Goal: Check status: Check status

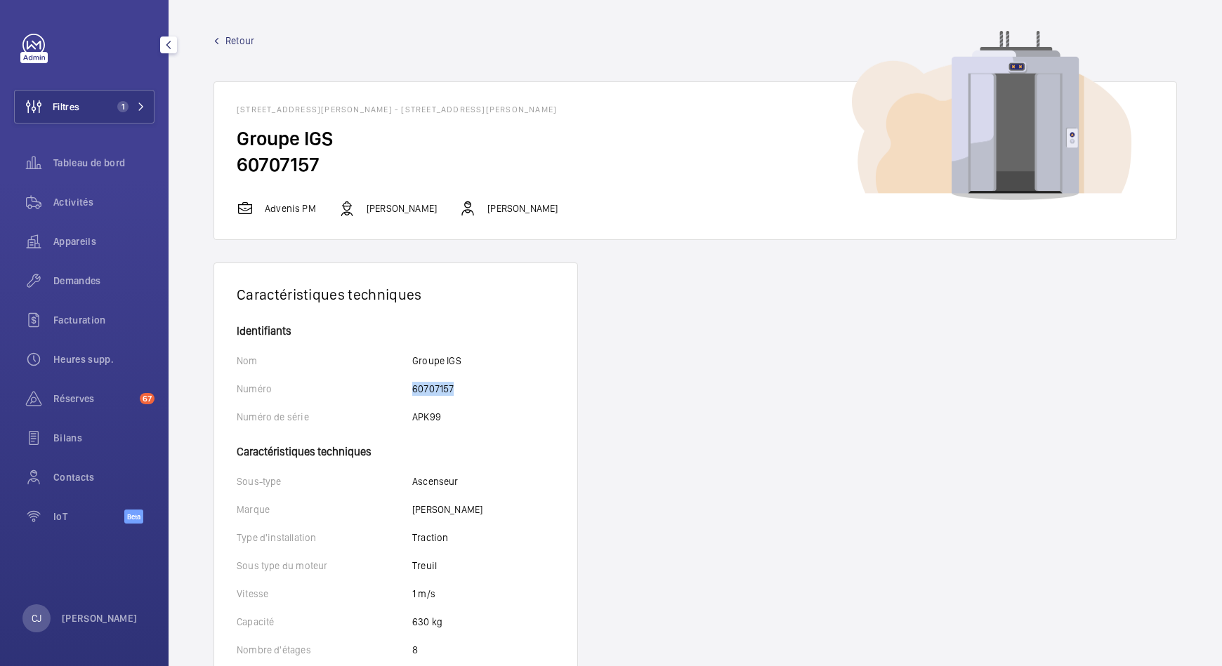
scroll to position [67, 0]
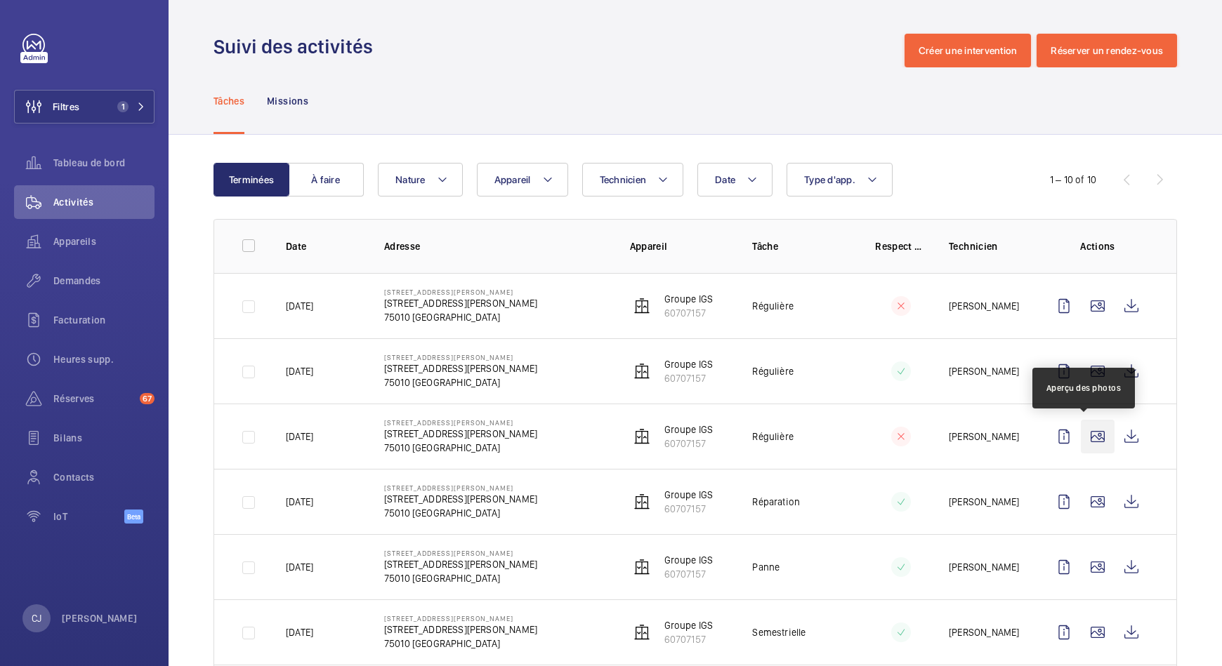
click at [1081, 440] on wm-front-icon-button at bounding box center [1098, 437] width 34 height 34
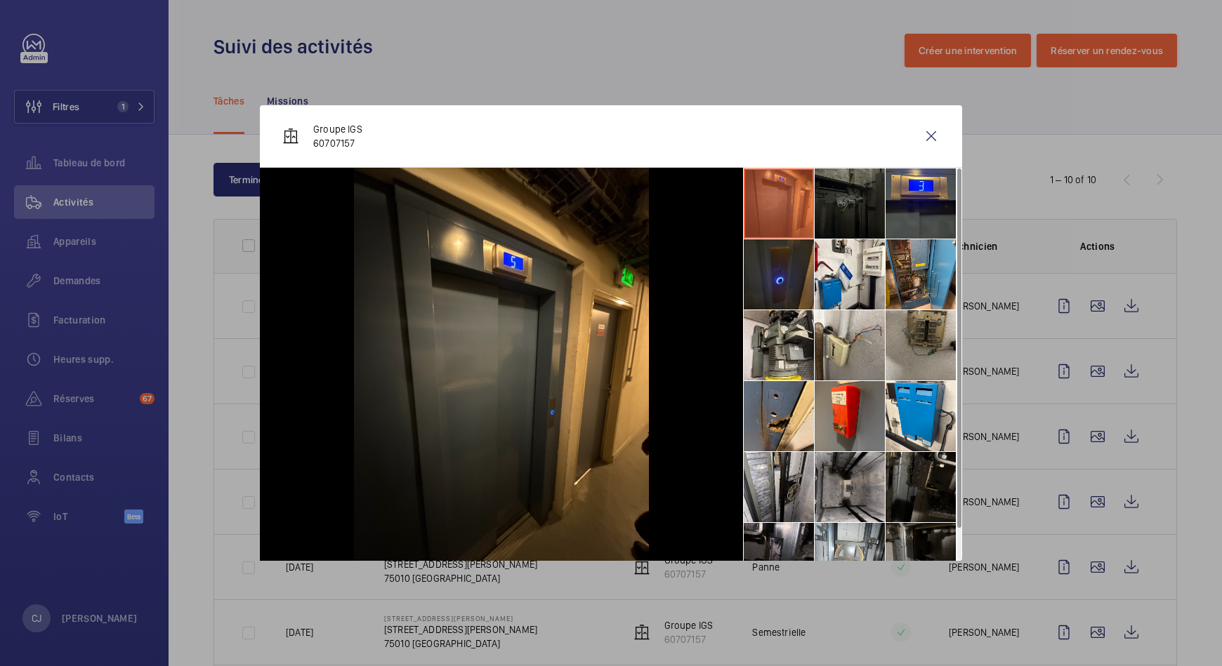
click at [912, 327] on li at bounding box center [920, 345] width 70 height 70
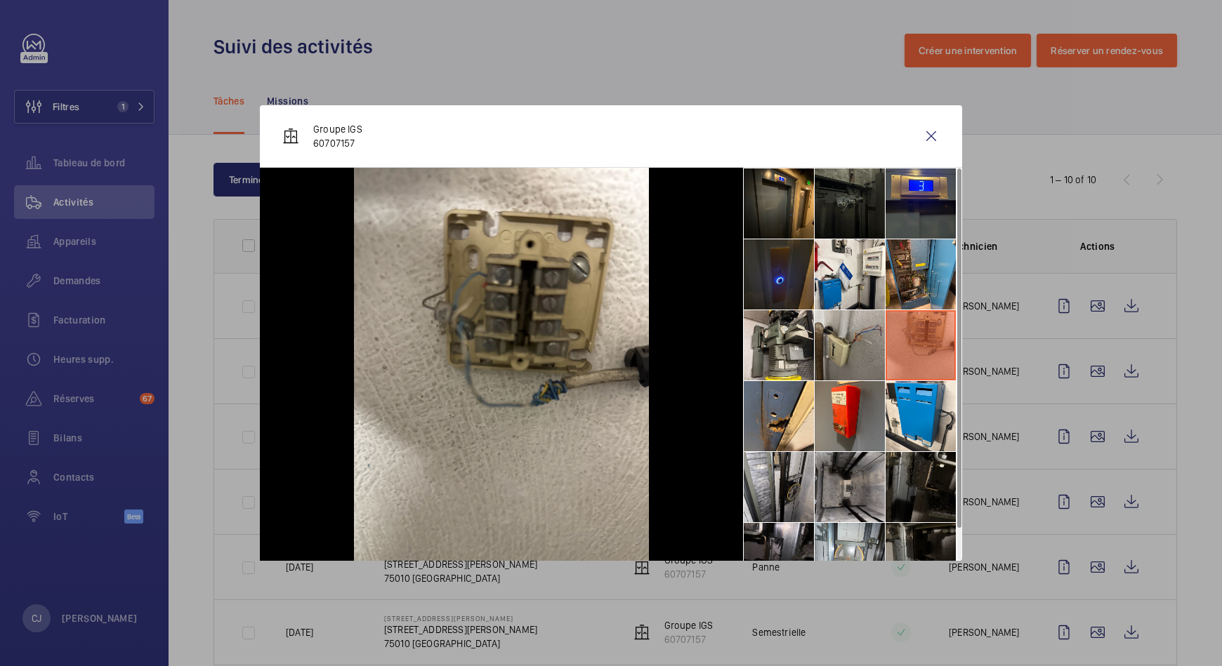
click at [857, 336] on li at bounding box center [849, 345] width 70 height 70
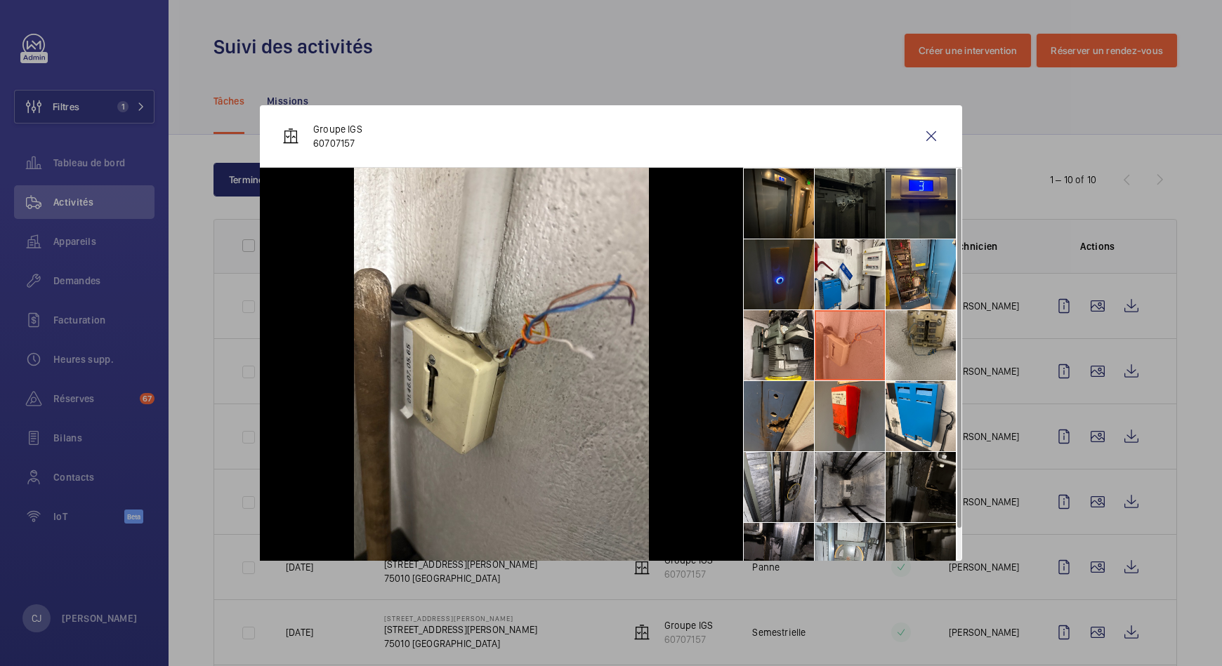
click at [789, 394] on li at bounding box center [779, 416] width 70 height 70
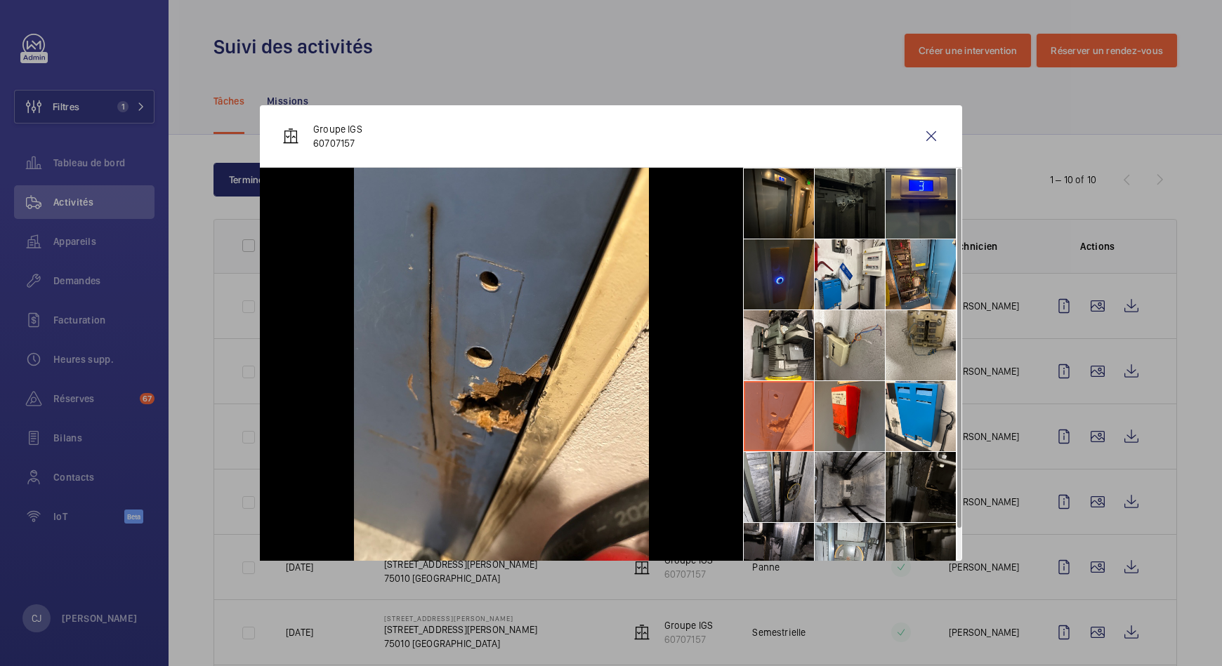
scroll to position [32, 0]
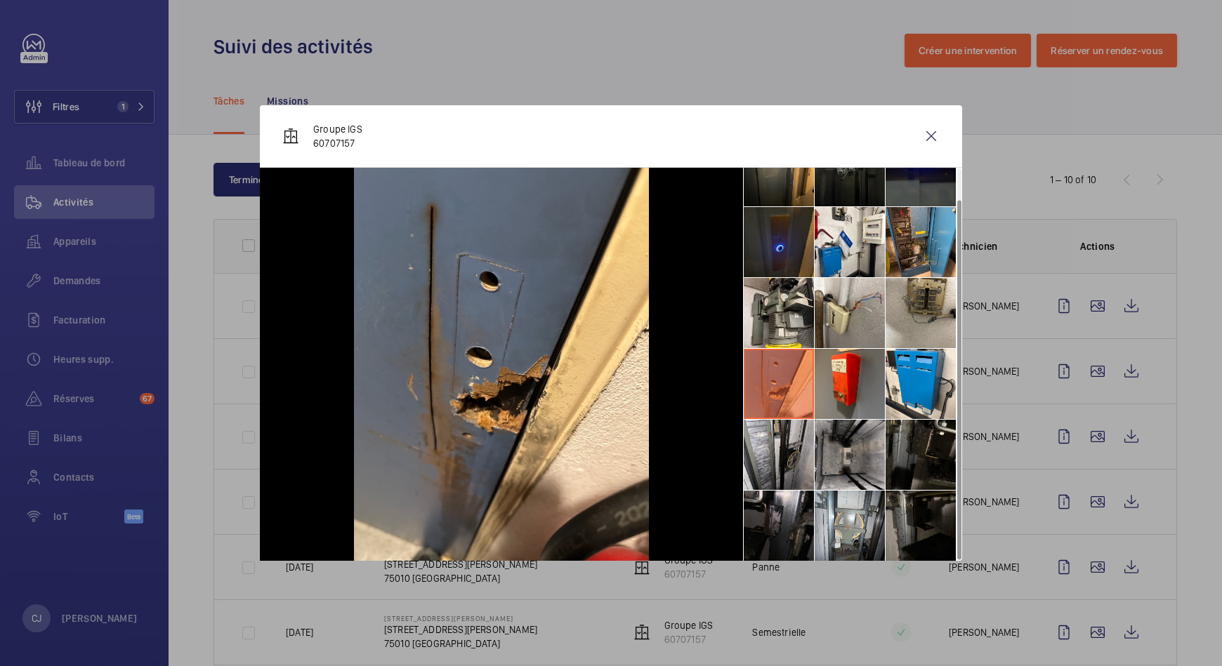
click at [1078, 499] on div at bounding box center [611, 333] width 1222 height 666
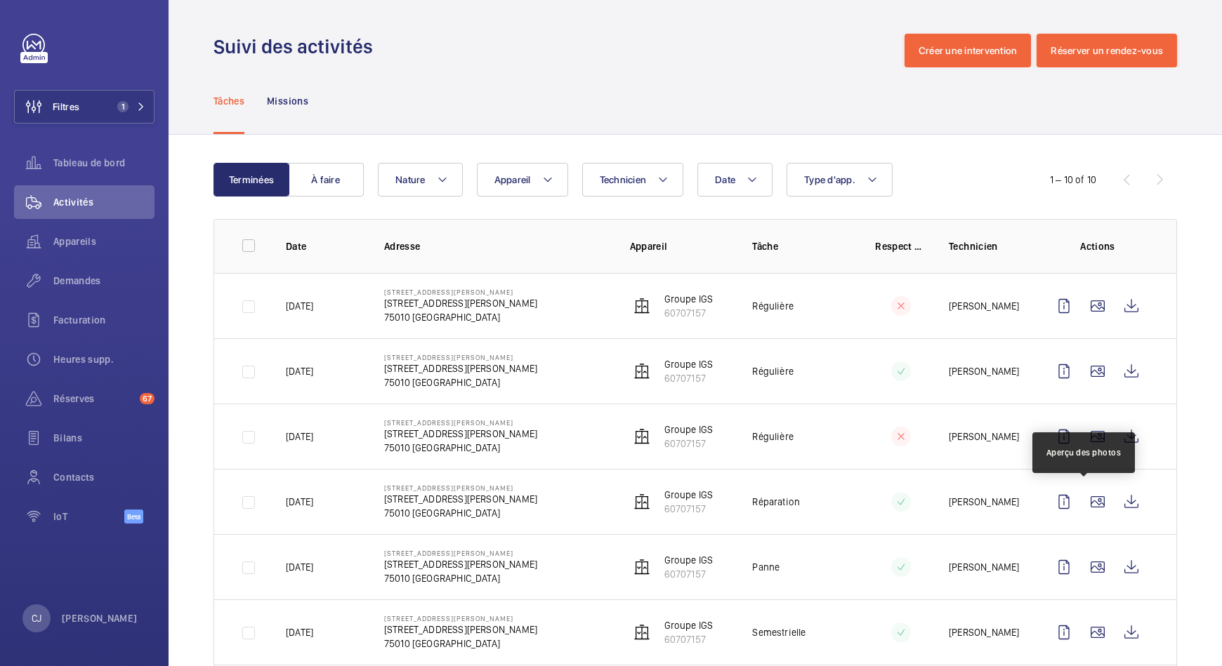
click at [1081, 499] on wm-front-icon-button at bounding box center [1098, 502] width 34 height 34
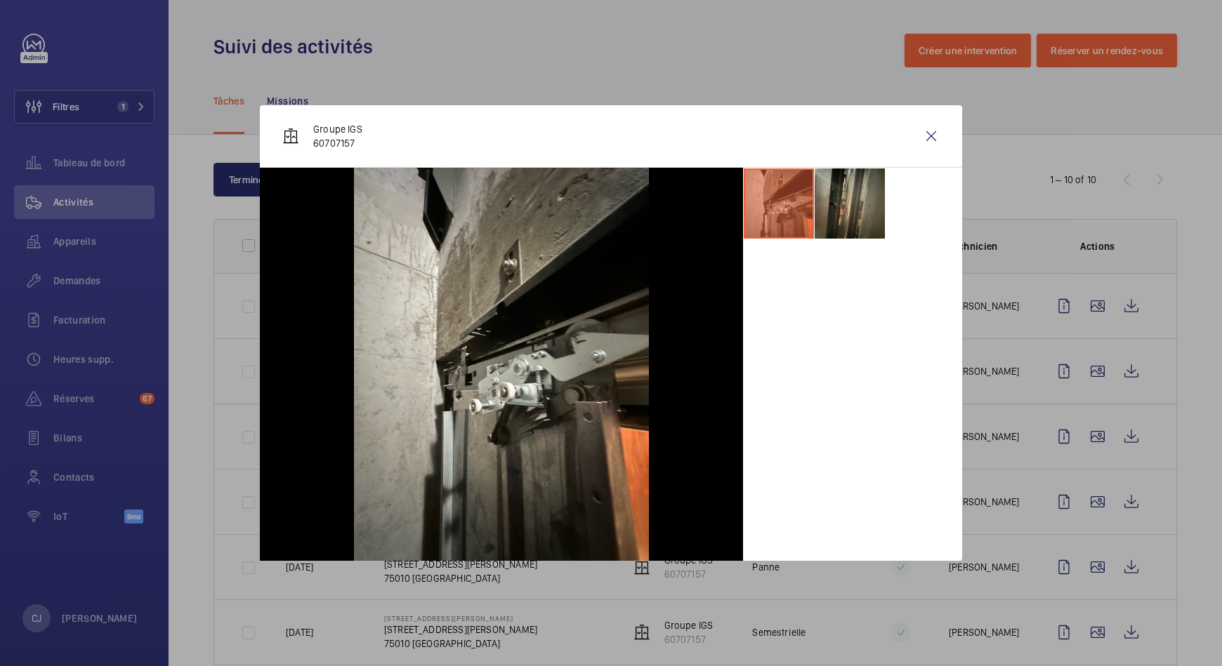
click at [1081, 566] on div at bounding box center [611, 333] width 1222 height 666
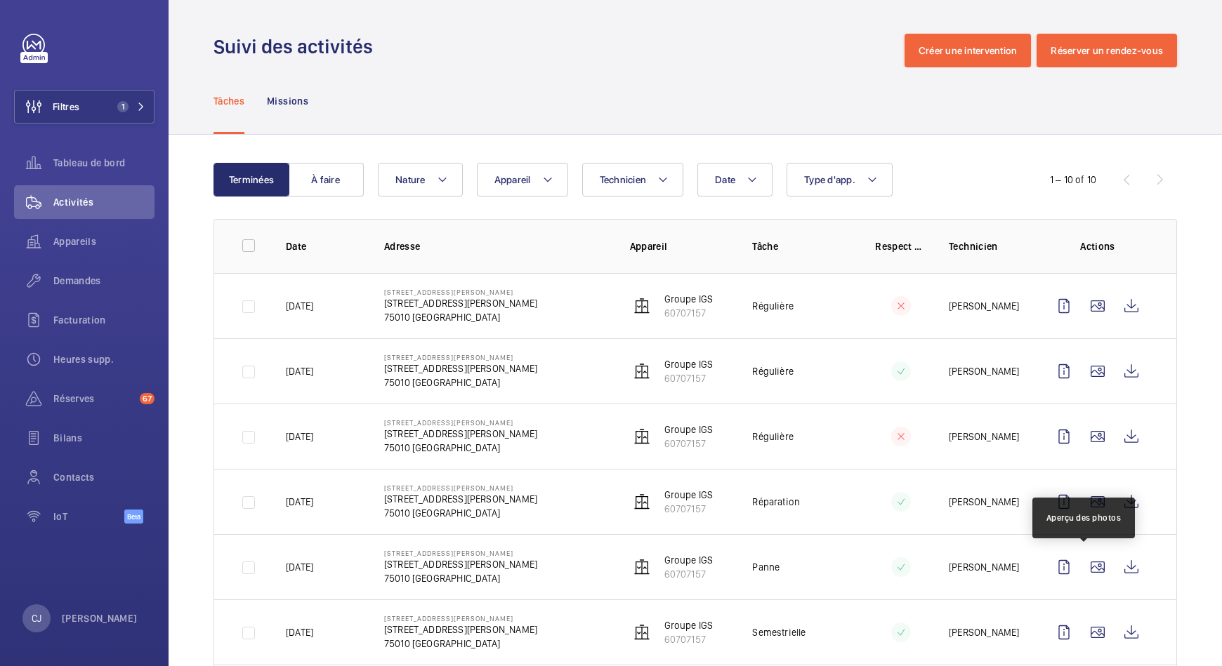
click at [1081, 566] on wm-front-icon-button at bounding box center [1098, 567] width 34 height 34
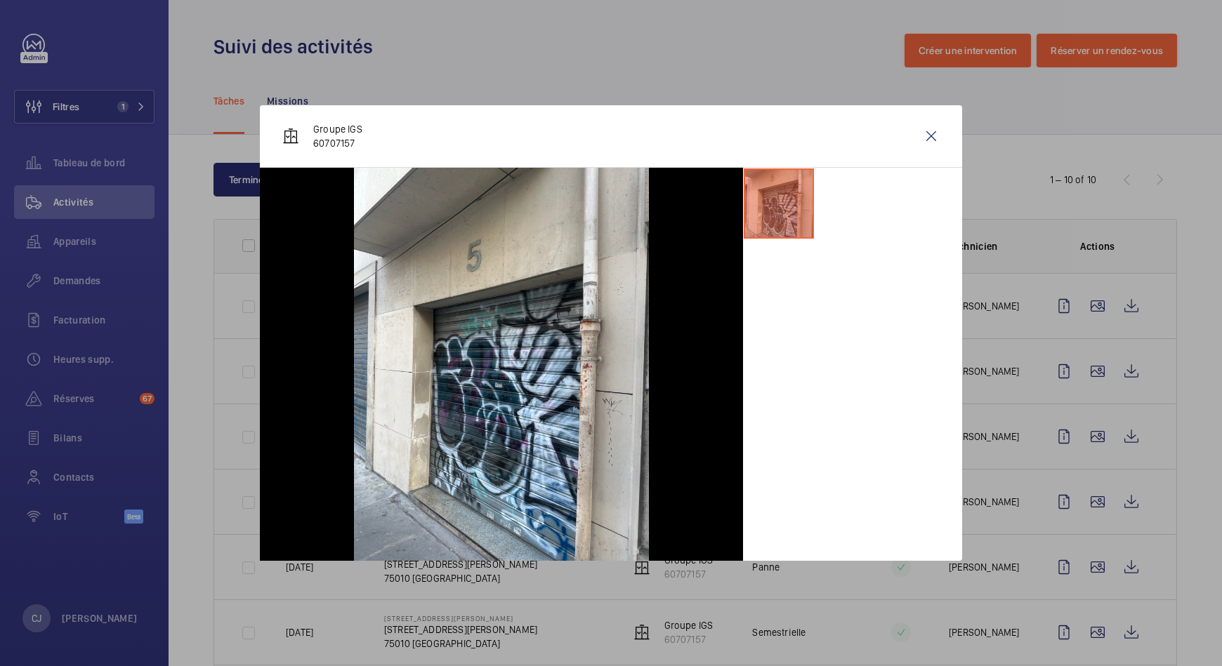
click at [1081, 632] on div at bounding box center [611, 333] width 1222 height 666
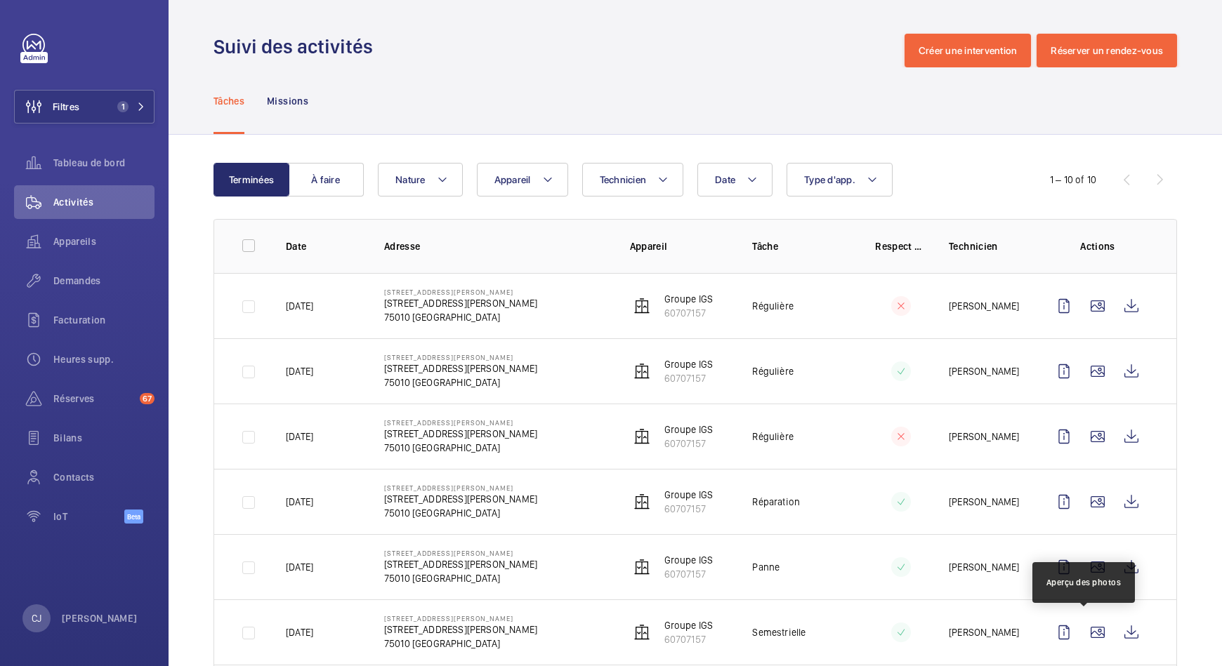
click at [1081, 632] on wm-front-icon-button at bounding box center [1098, 633] width 34 height 34
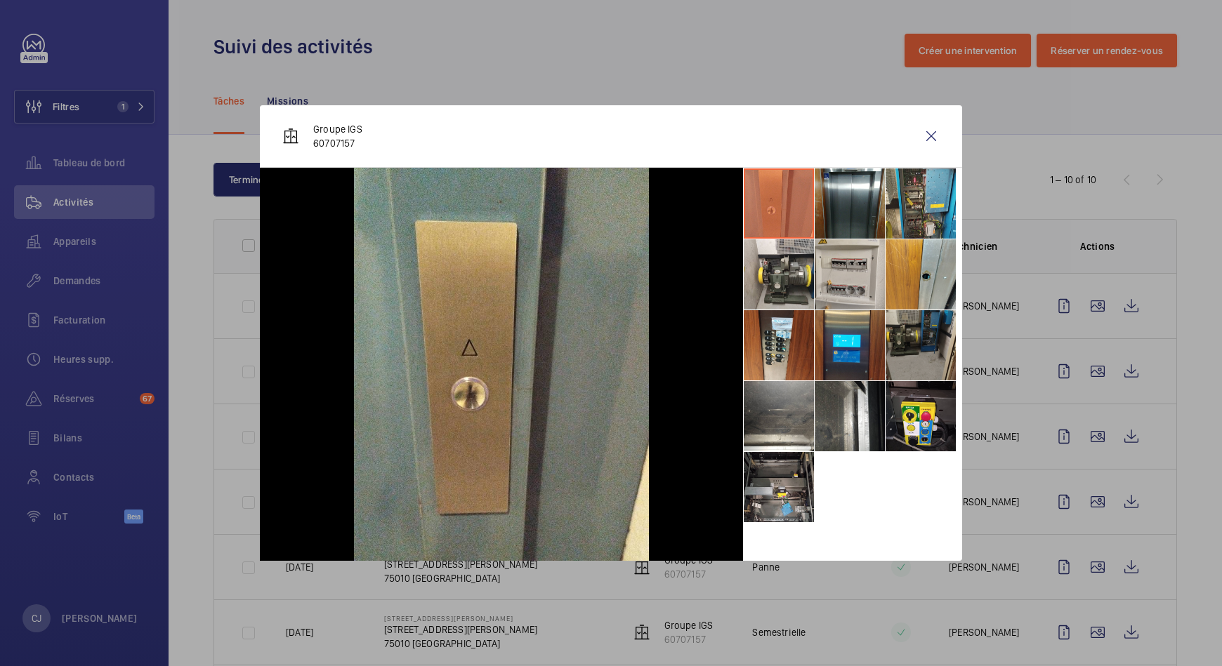
click at [906, 333] on li at bounding box center [920, 345] width 70 height 70
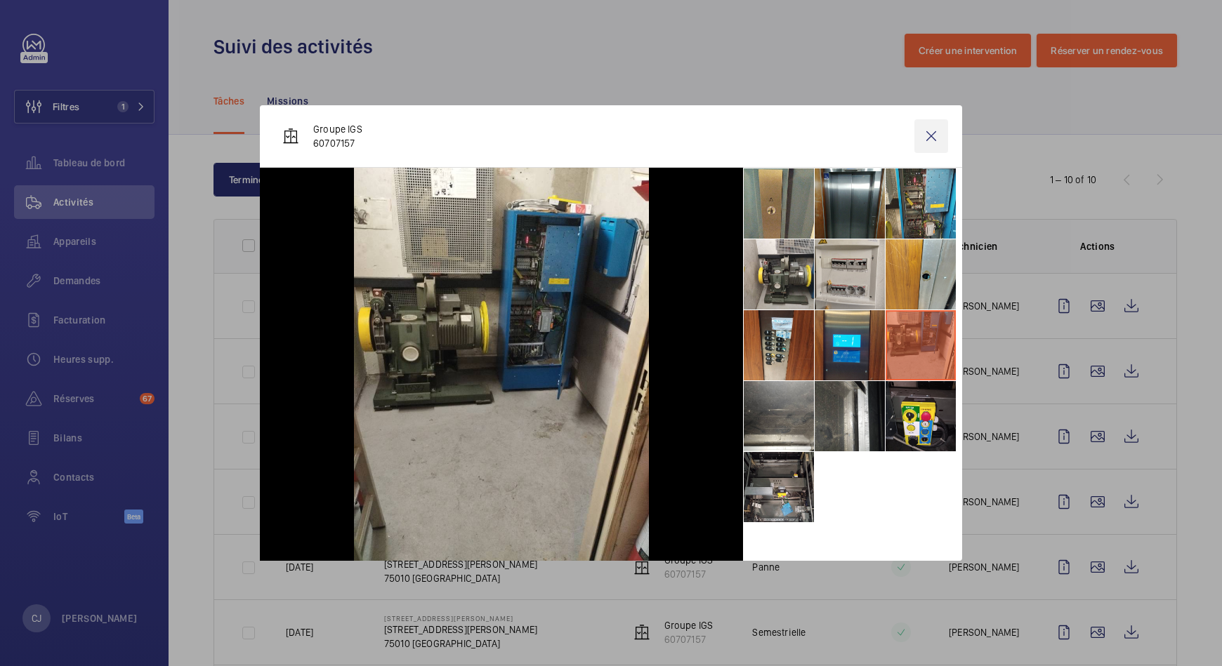
click at [929, 134] on wm-front-icon-button at bounding box center [931, 136] width 34 height 34
